Goal: Information Seeking & Learning: Learn about a topic

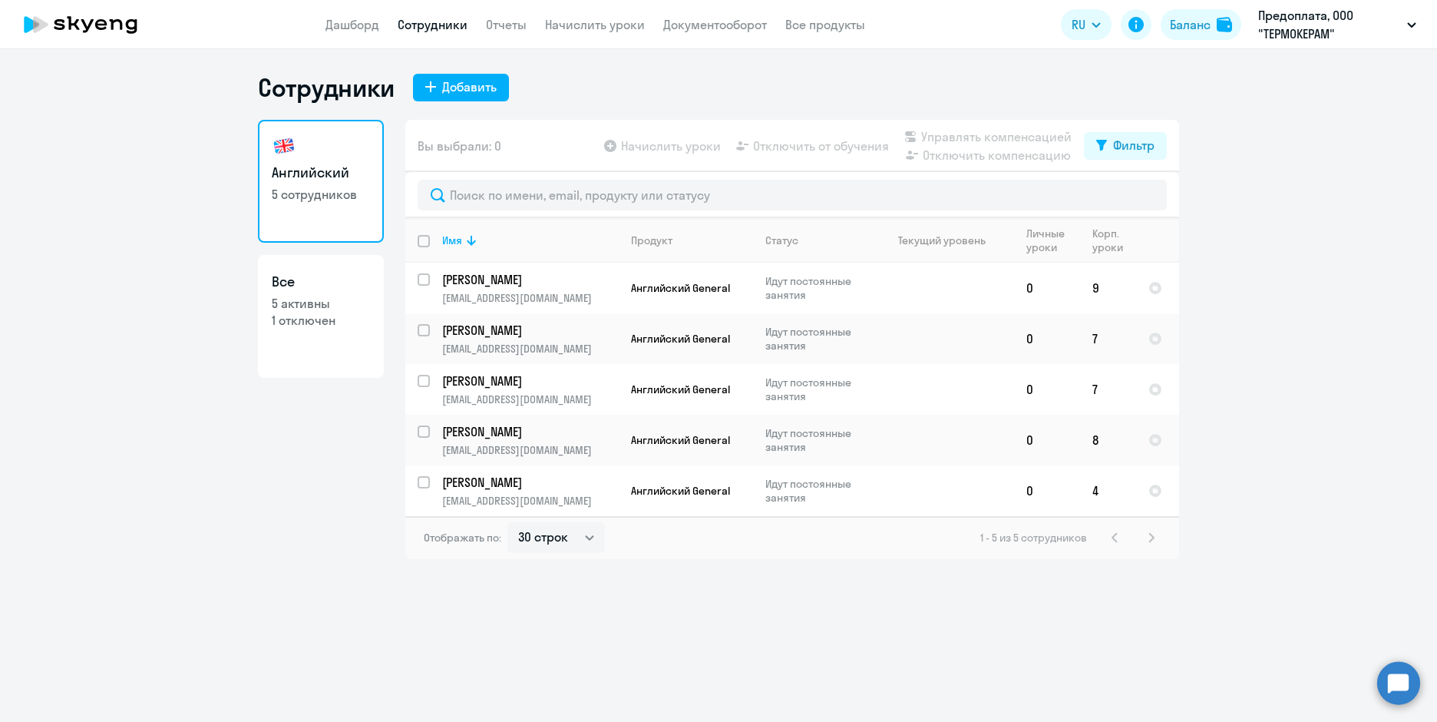
select select "30"
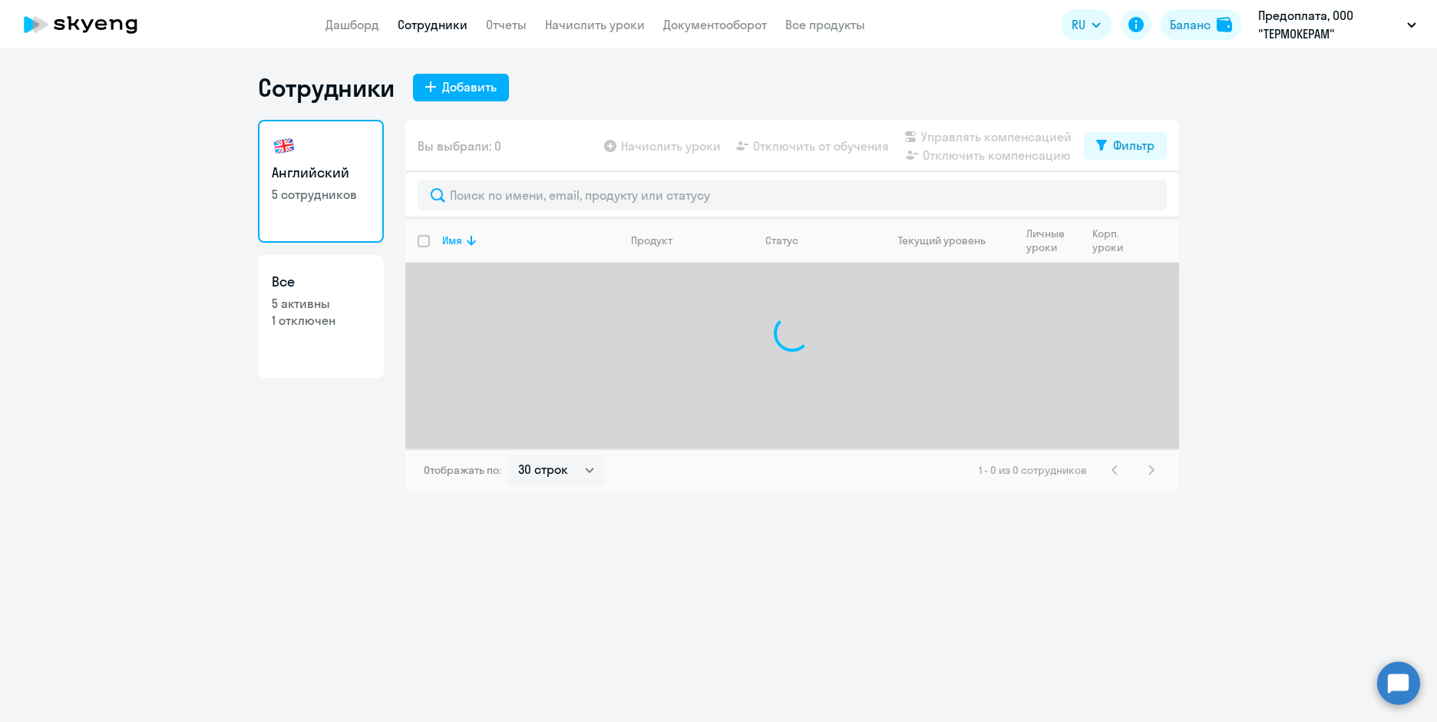
select select "30"
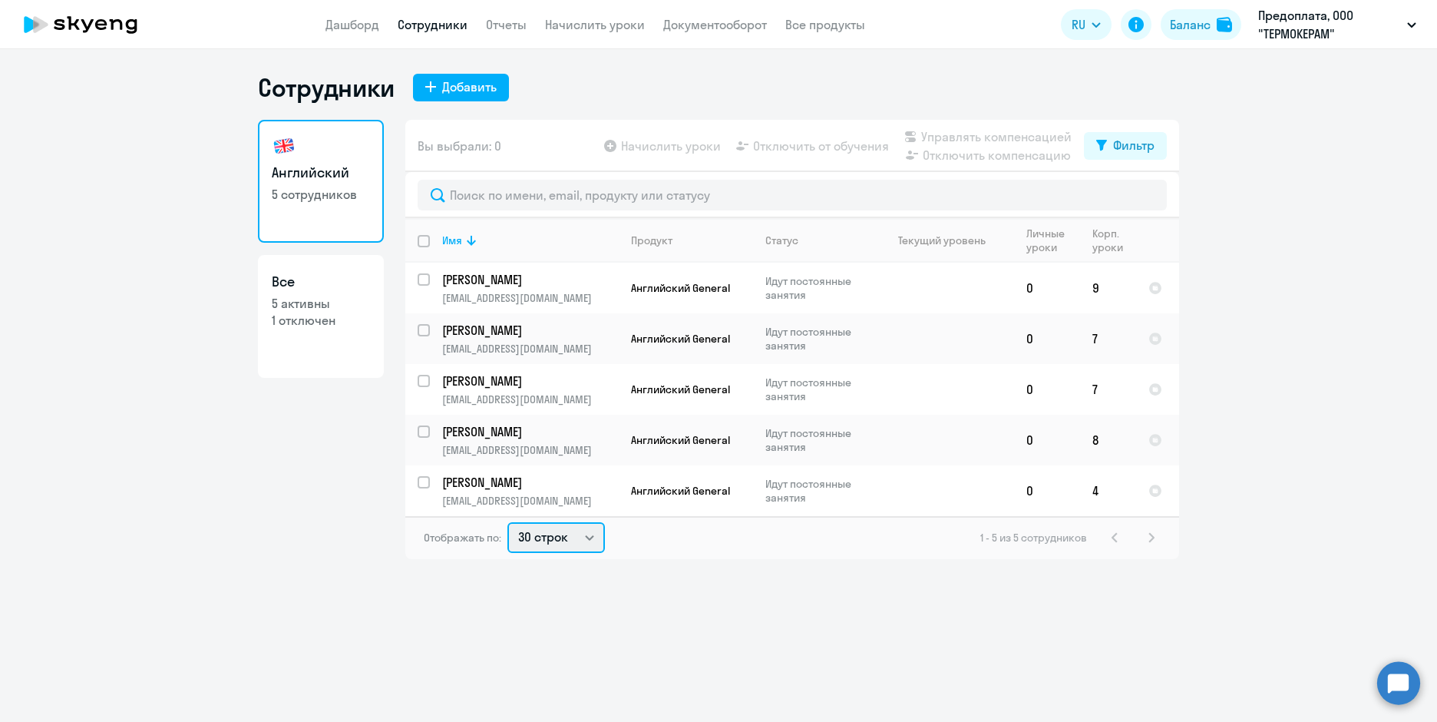
click at [594, 537] on select "30 строк 50 строк 100 строк" at bounding box center [557, 537] width 98 height 31
click at [556, 376] on p "[PERSON_NAME]" at bounding box center [529, 380] width 174 height 17
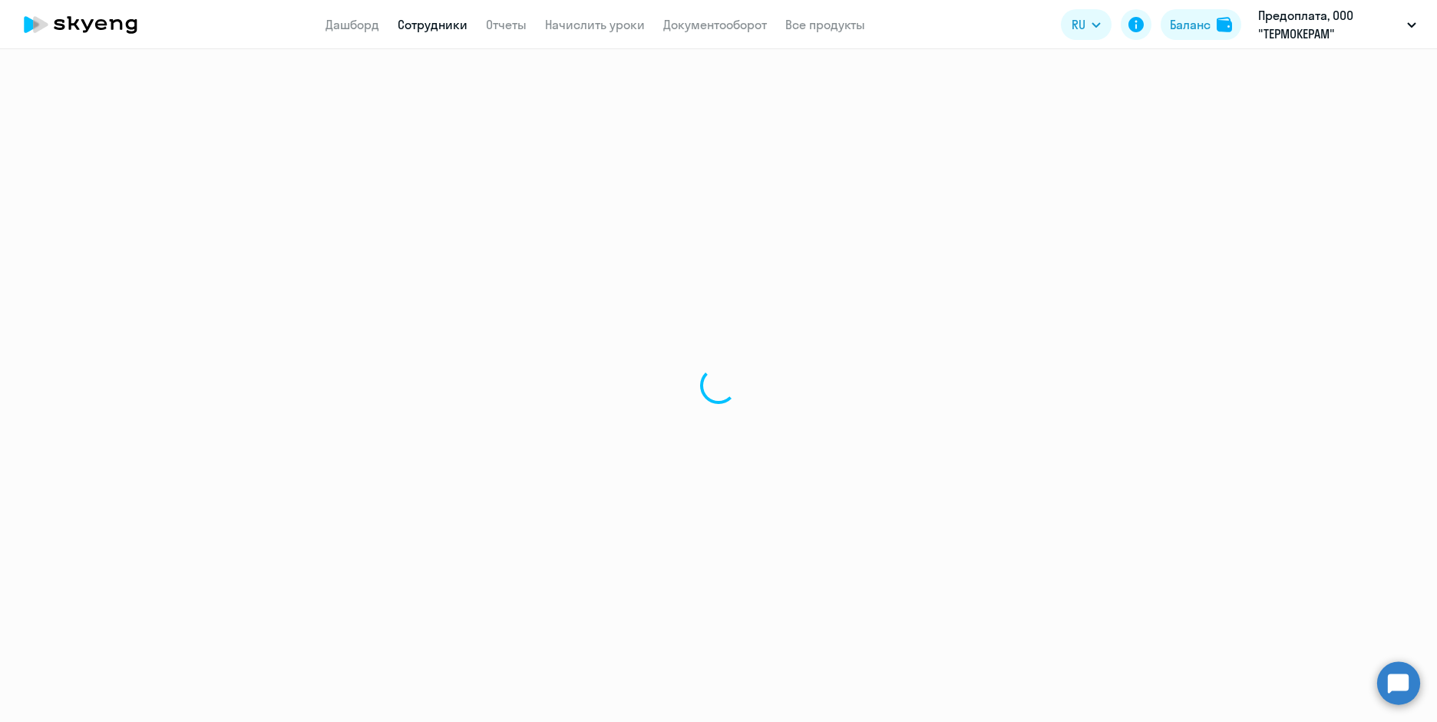
select select "english"
